Goal: Task Accomplishment & Management: Manage account settings

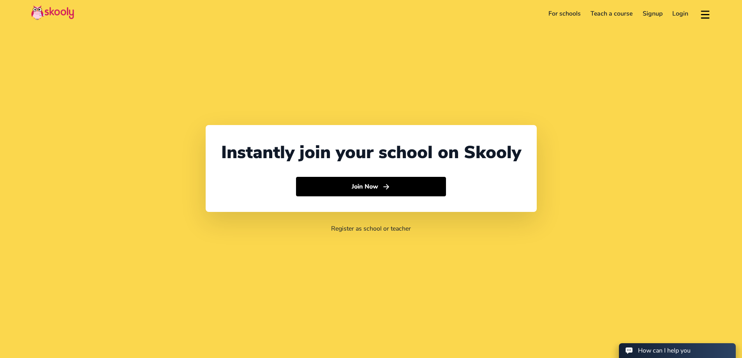
click at [679, 12] on link "Login" at bounding box center [680, 13] width 26 height 12
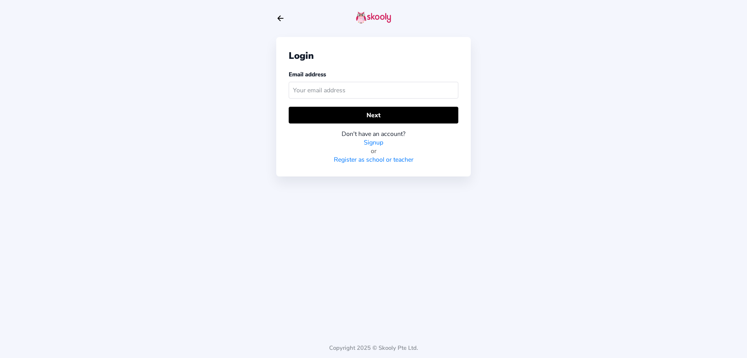
click at [329, 93] on input "text" at bounding box center [374, 90] width 170 height 17
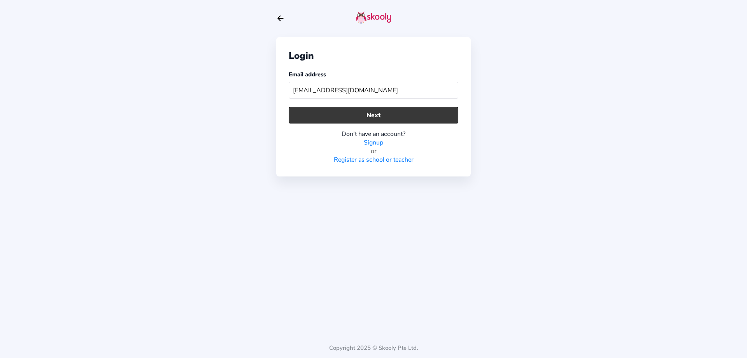
type input "[EMAIL_ADDRESS][DOMAIN_NAME]"
click at [372, 114] on button "Next" at bounding box center [374, 115] width 170 height 17
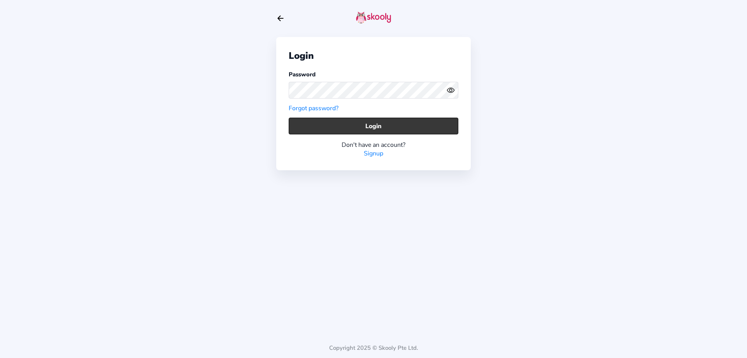
click at [402, 129] on button "Login" at bounding box center [374, 126] width 170 height 17
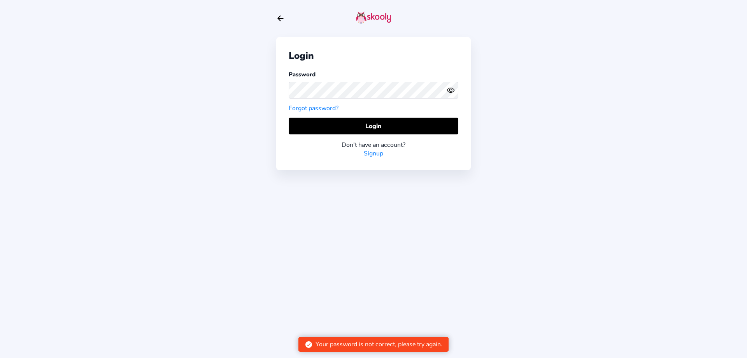
click at [451, 91] on icon "Eye" at bounding box center [451, 90] width 8 height 8
click at [174, 81] on div "Login Password Forgot password? Login Don't have an account? Signup Copyright 2…" at bounding box center [373, 179] width 747 height 358
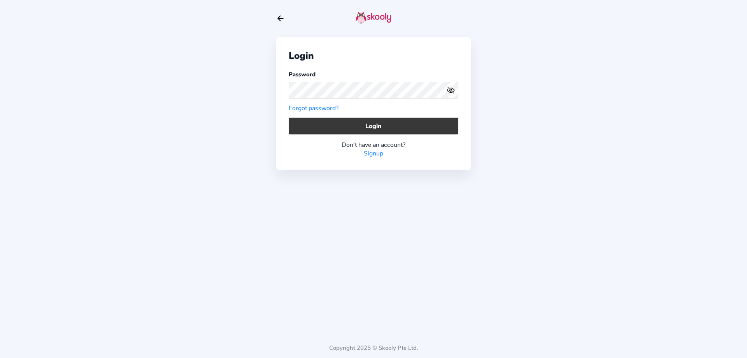
click at [359, 125] on button "Login" at bounding box center [374, 126] width 170 height 17
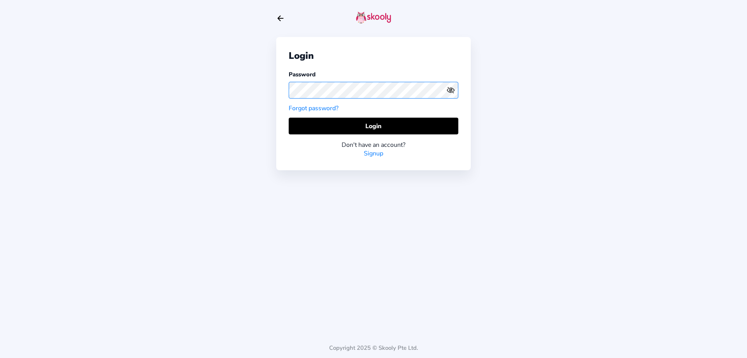
click at [42, 40] on div "Login Password Forgot password? Login Don't have an account? Signup Copyright 2…" at bounding box center [373, 179] width 747 height 358
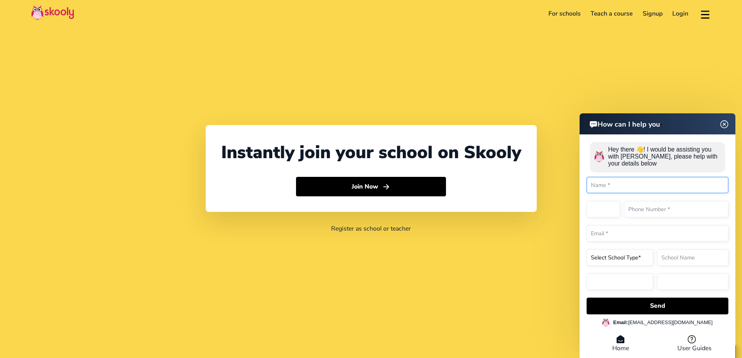
select select "357"
select select "[GEOGRAPHIC_DATA]"
select select "Asia/[GEOGRAPHIC_DATA]"
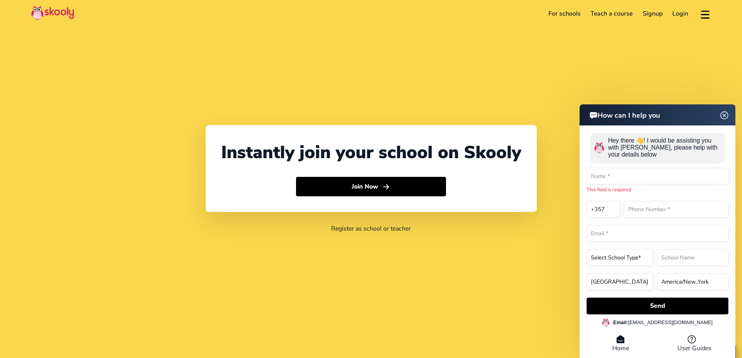
click at [679, 13] on link "Login" at bounding box center [680, 13] width 26 height 12
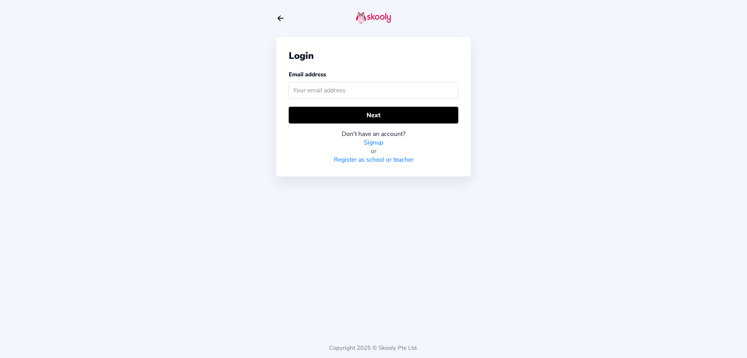
click at [314, 88] on input "text" at bounding box center [374, 90] width 170 height 17
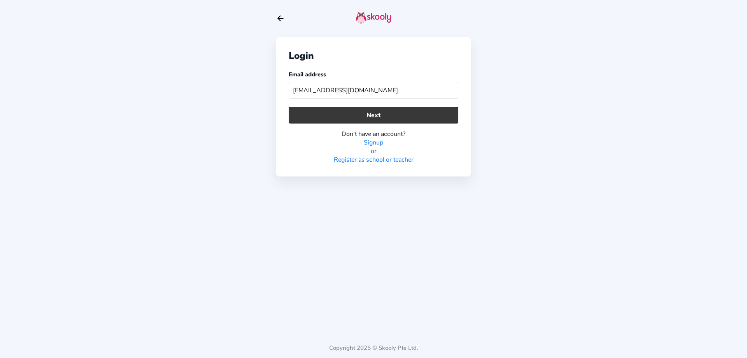
type input "[EMAIL_ADDRESS][DOMAIN_NAME]"
click at [387, 113] on button "Next" at bounding box center [374, 115] width 170 height 17
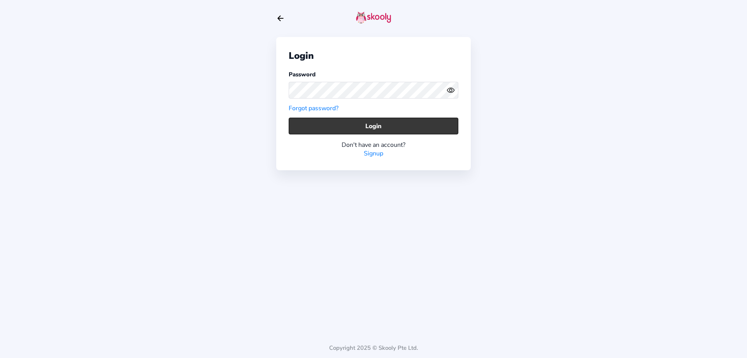
click at [357, 123] on button "Login" at bounding box center [374, 126] width 170 height 17
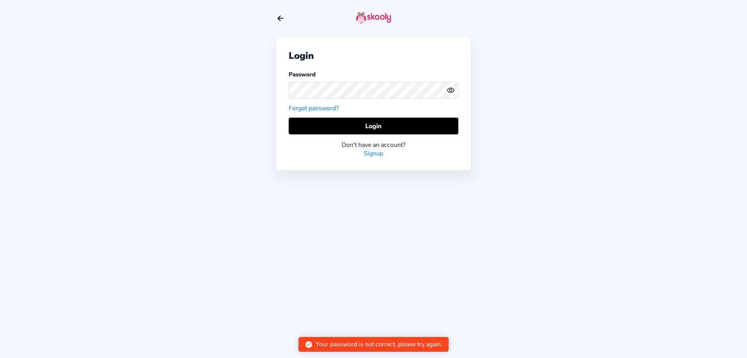
click at [452, 91] on icon "Eye" at bounding box center [451, 90] width 8 height 8
click at [623, 112] on div "Login Password Forgot password? Login Don't have an account? Signup Copyright 2…" at bounding box center [373, 179] width 747 height 358
click at [592, 107] on div "Login Password Forgot password? Login Don't have an account? Signup Copyright 2…" at bounding box center [373, 179] width 747 height 358
